Goal: Information Seeking & Learning: Learn about a topic

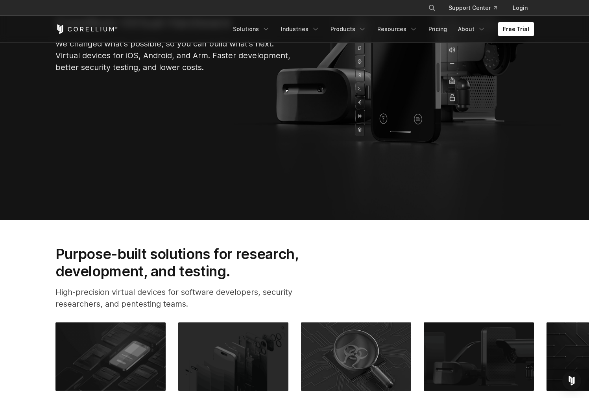
scroll to position [341, 0]
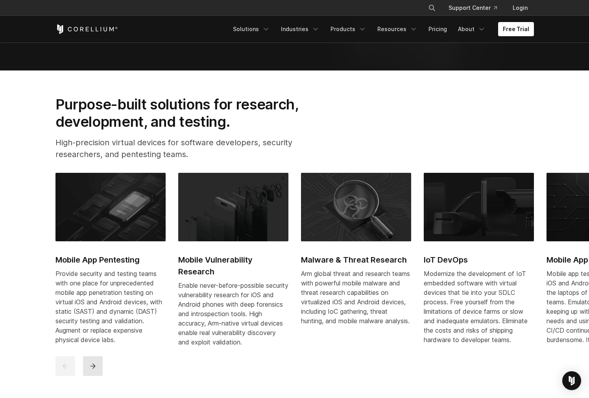
click at [91, 376] on button "next" at bounding box center [93, 366] width 20 height 20
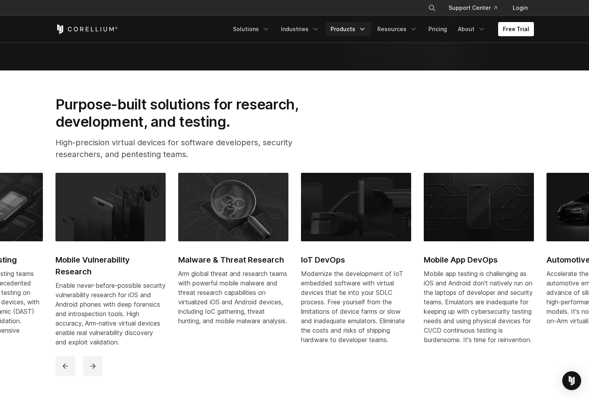
click at [354, 26] on link "Products" at bounding box center [348, 29] width 45 height 14
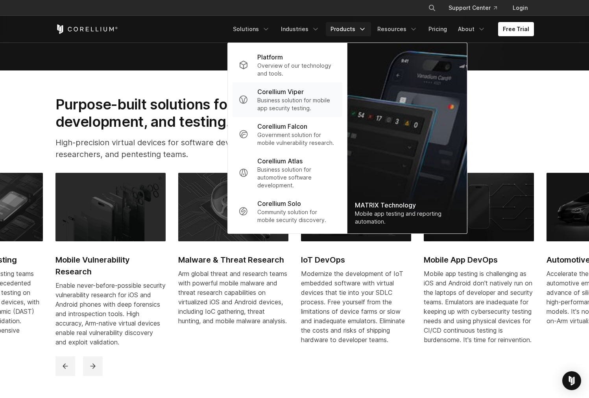
click at [319, 104] on p "Business solution for mobile app security testing." at bounding box center [297, 104] width 78 height 16
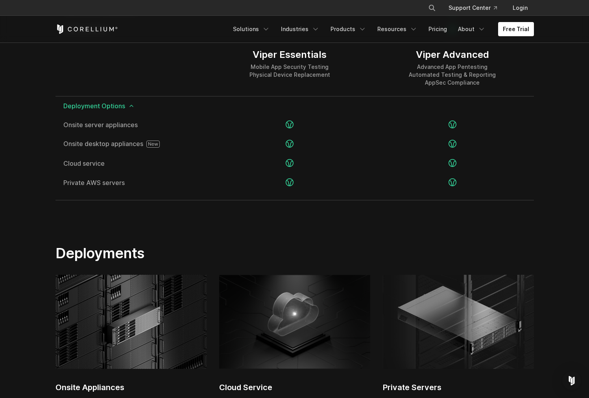
scroll to position [1815, 0]
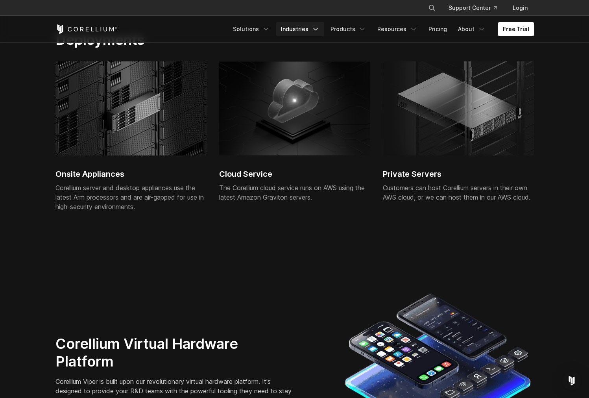
click at [324, 32] on link "Industries" at bounding box center [300, 29] width 48 height 14
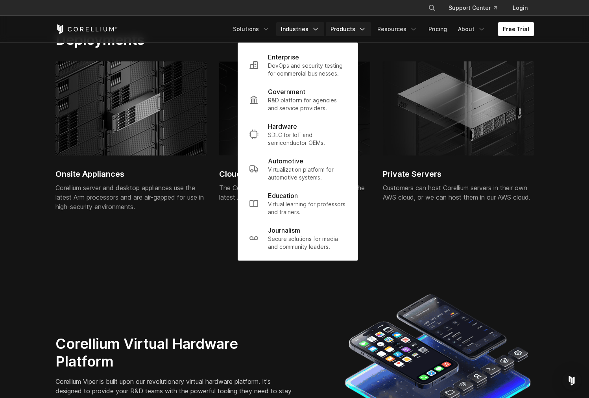
click at [332, 31] on link "Products" at bounding box center [348, 29] width 45 height 14
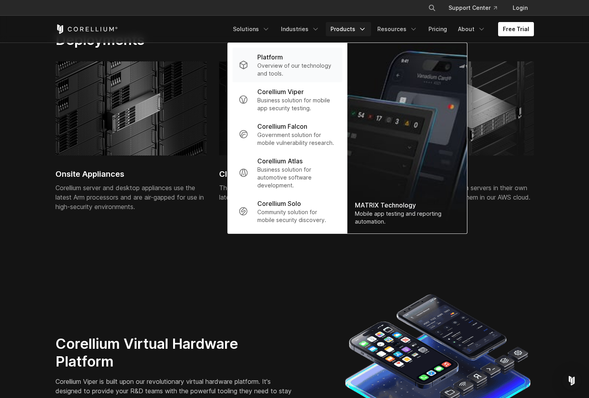
click at [316, 54] on div "Platform" at bounding box center [297, 56] width 78 height 9
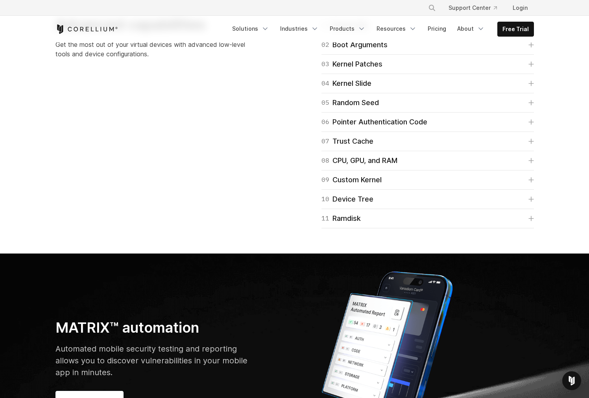
scroll to position [2138, 0]
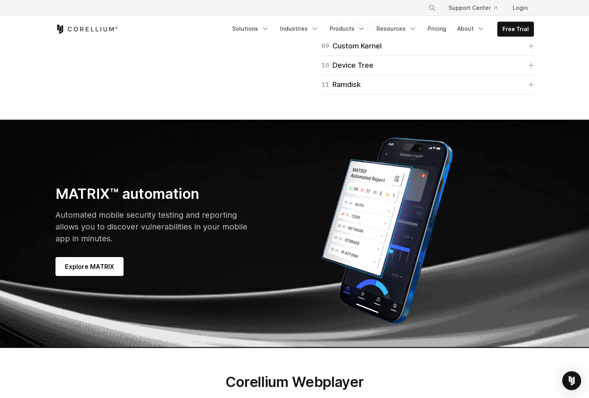
click at [351, 32] on div "08 CPU, GPU, and RAM" at bounding box center [360, 26] width 76 height 11
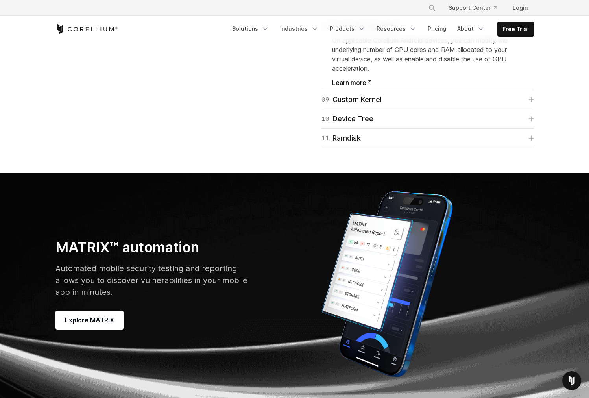
click at [351, 32] on div "08 CPU, GPU, and RAM" at bounding box center [360, 26] width 76 height 11
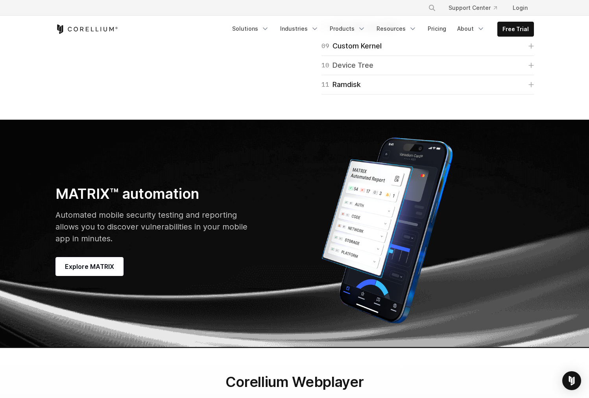
click at [348, 71] on div "10 Device Tree" at bounding box center [348, 65] width 52 height 11
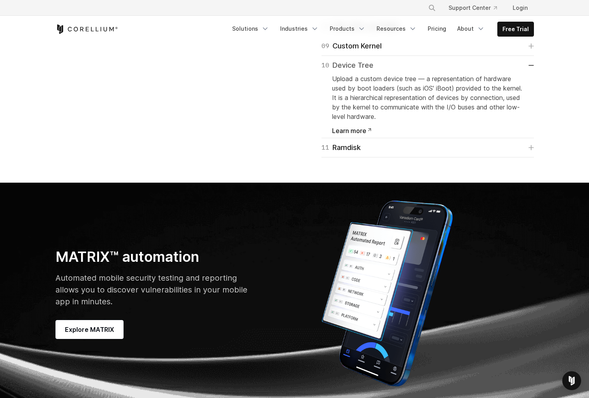
click at [347, 71] on div "10 Device Tree" at bounding box center [348, 65] width 52 height 11
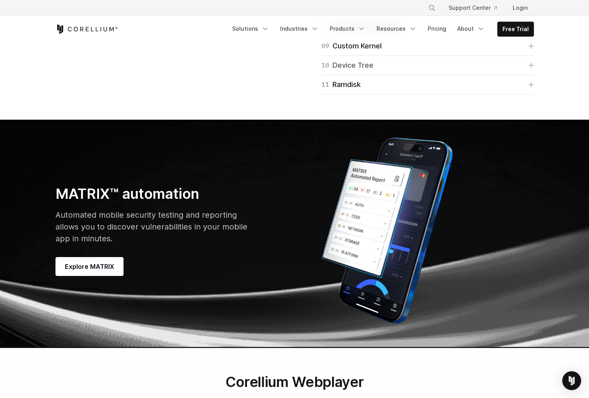
click at [341, 71] on div "10 Device Tree" at bounding box center [348, 65] width 52 height 11
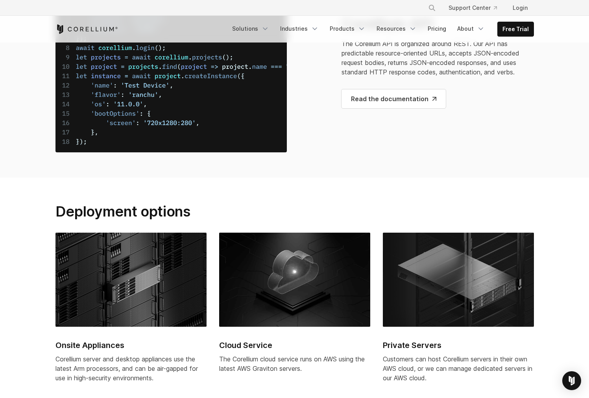
scroll to position [3180, 0]
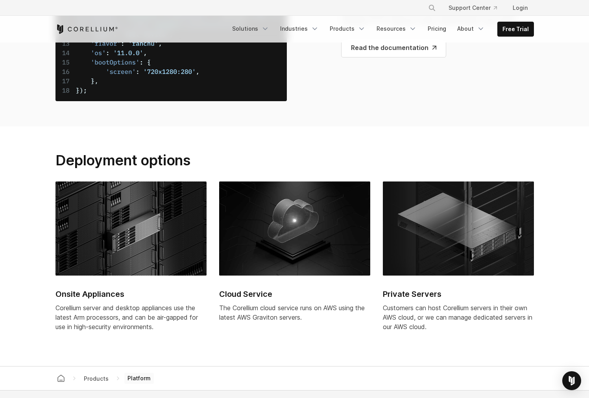
drag, startPoint x: 73, startPoint y: 187, endPoint x: 126, endPoint y: 230, distance: 68.3
click at [126, 101] on img at bounding box center [172, 11] width 232 height 182
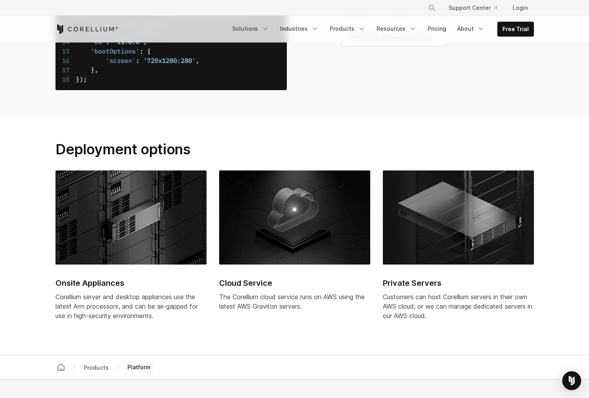
scroll to position [3283, 0]
